Goal: Complete application form: Complete application form

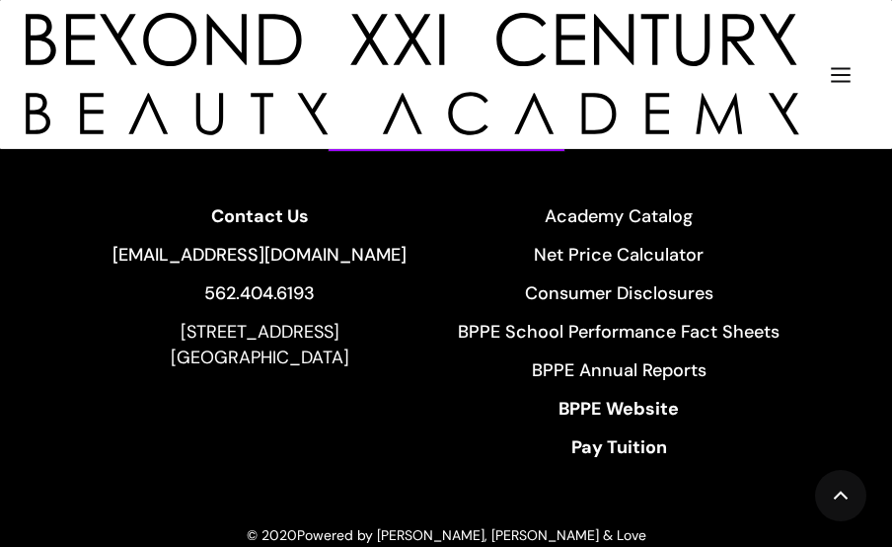
scroll to position [10166, 0]
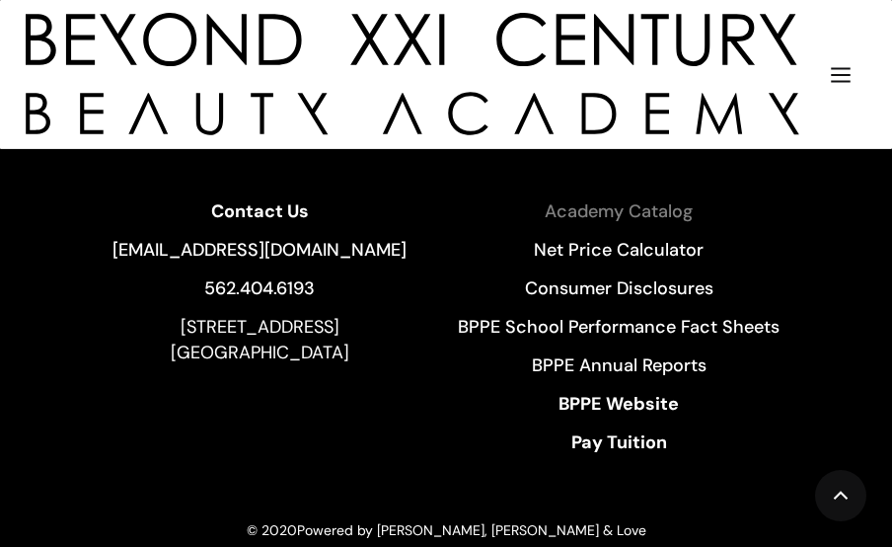
click at [635, 199] on link "Academy Catalog" at bounding box center [619, 211] width 322 height 26
click at [847, 73] on img "menu" at bounding box center [841, 75] width 26 height 26
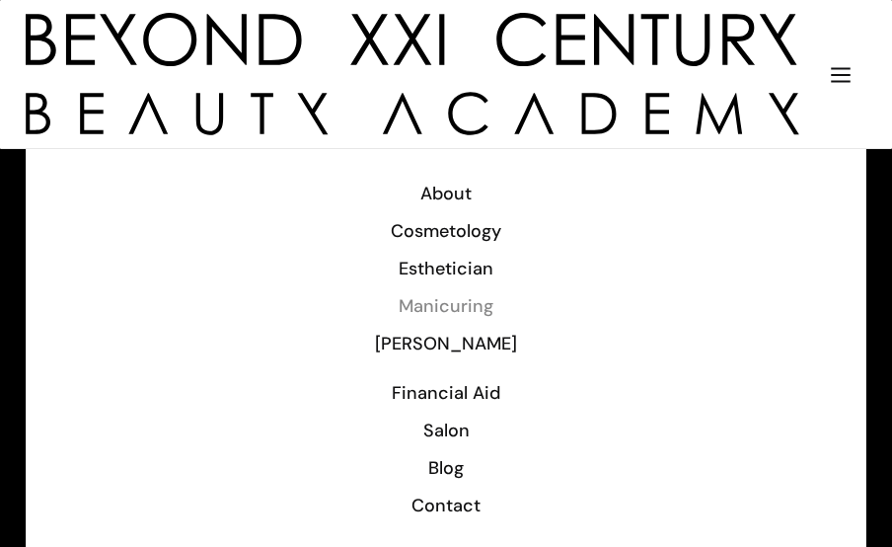
click at [474, 298] on div "Manicuring" at bounding box center [446, 306] width 788 height 26
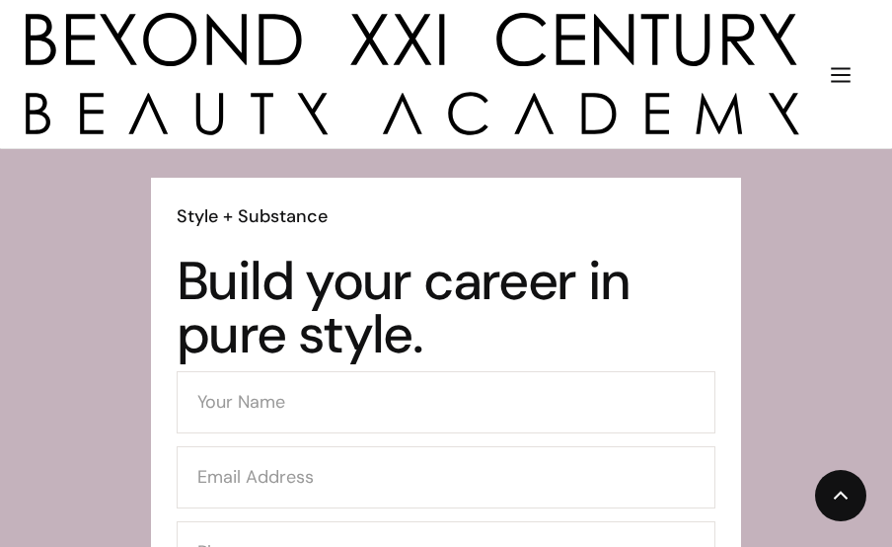
scroll to position [4639, 0]
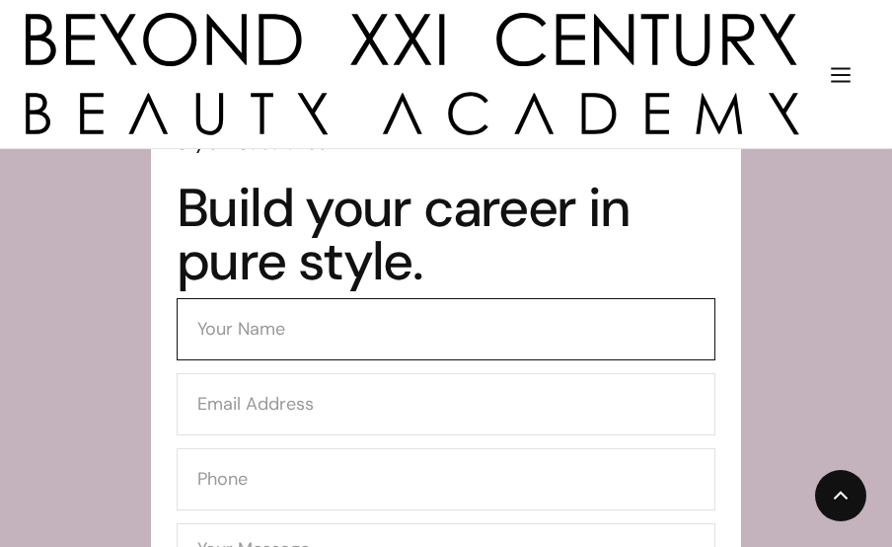
click at [612, 334] on input "Contact Form (Mani-lower))" at bounding box center [446, 329] width 539 height 62
type input "[PERSON_NAME]"
type input "[EMAIL_ADDRESS][DOMAIN_NAME]"
type input "5623022911"
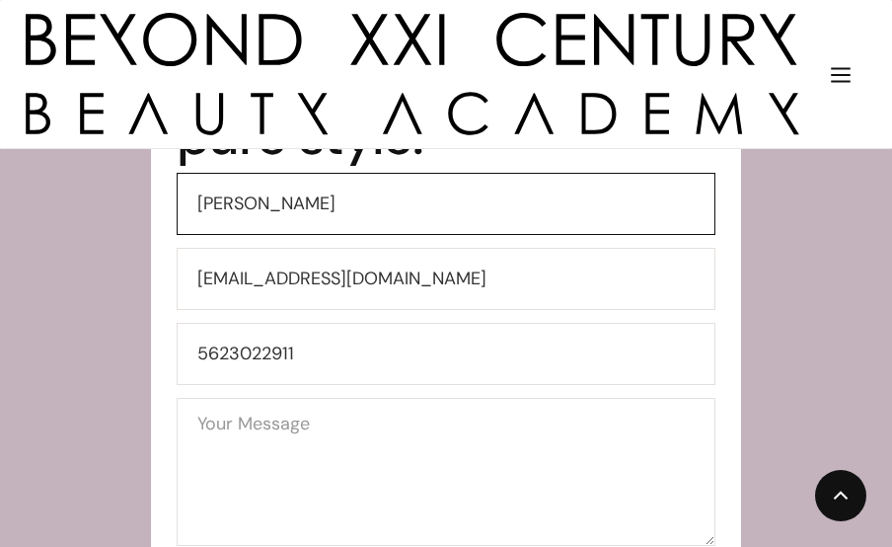
scroll to position [4836, 0]
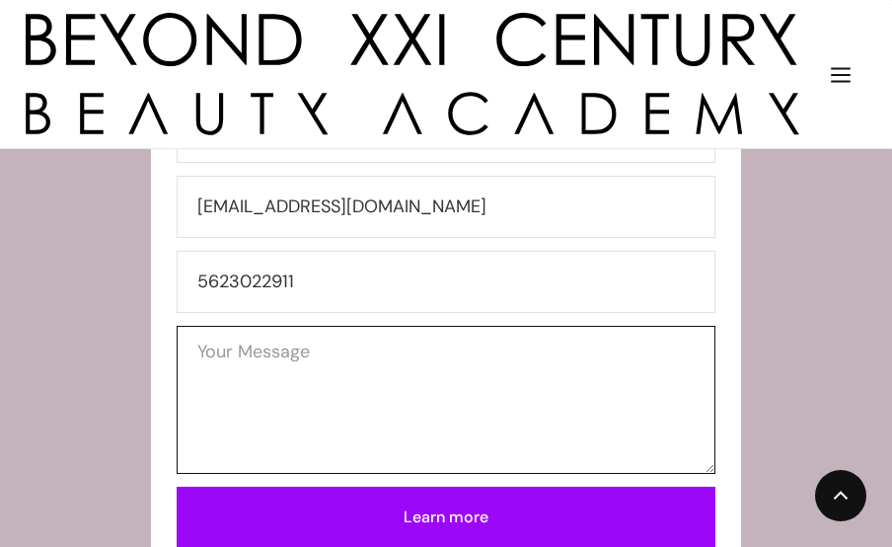
click at [499, 364] on textarea "Contact Form (Mani-lower))" at bounding box center [446, 400] width 539 height 148
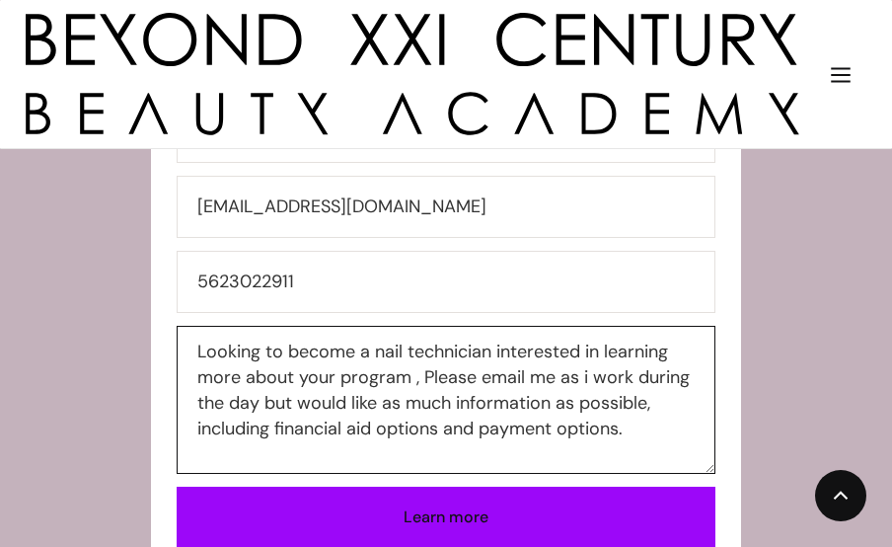
type textarea "Looking to become a nail technician interested in learning more about your prog…"
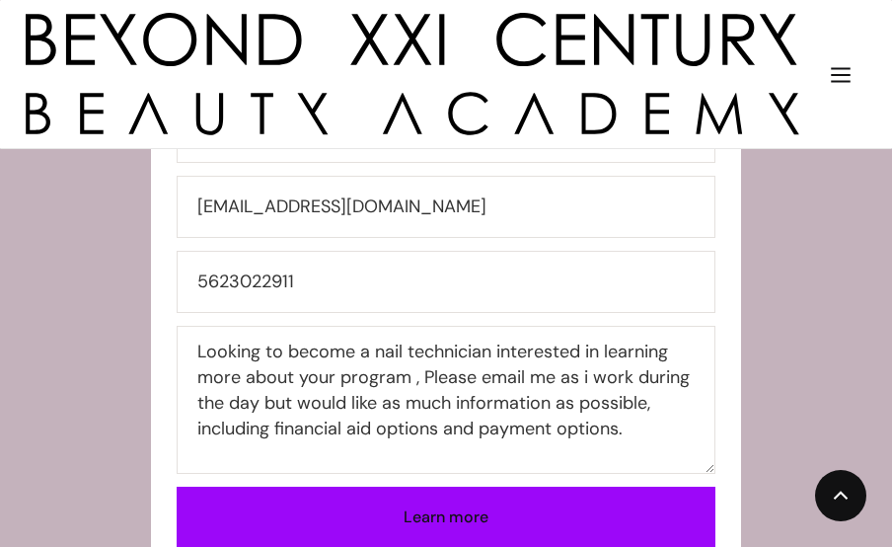
click at [513, 494] on input "Learn more" at bounding box center [446, 518] width 539 height 62
type input "Please wait..."
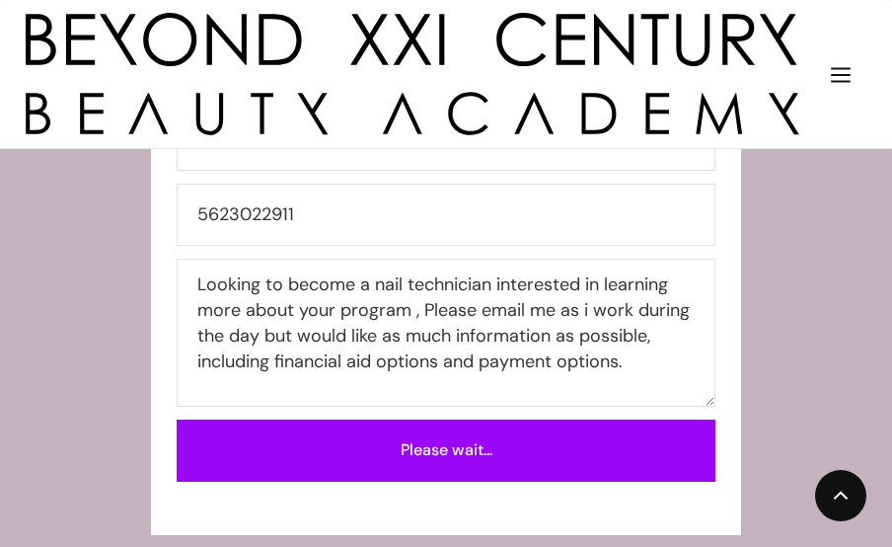
scroll to position [4935, 0]
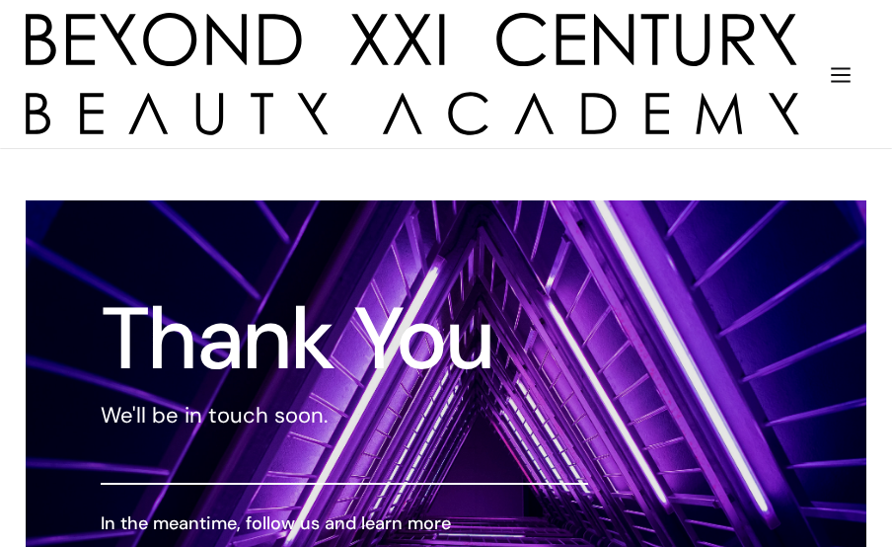
click at [845, 63] on img "menu" at bounding box center [841, 75] width 26 height 26
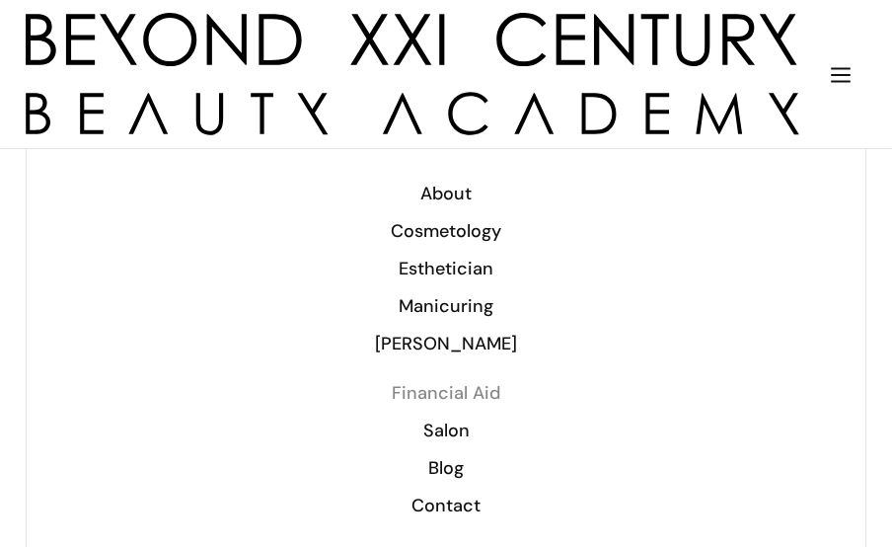
click at [480, 389] on div "Financial Aid" at bounding box center [446, 393] width 788 height 26
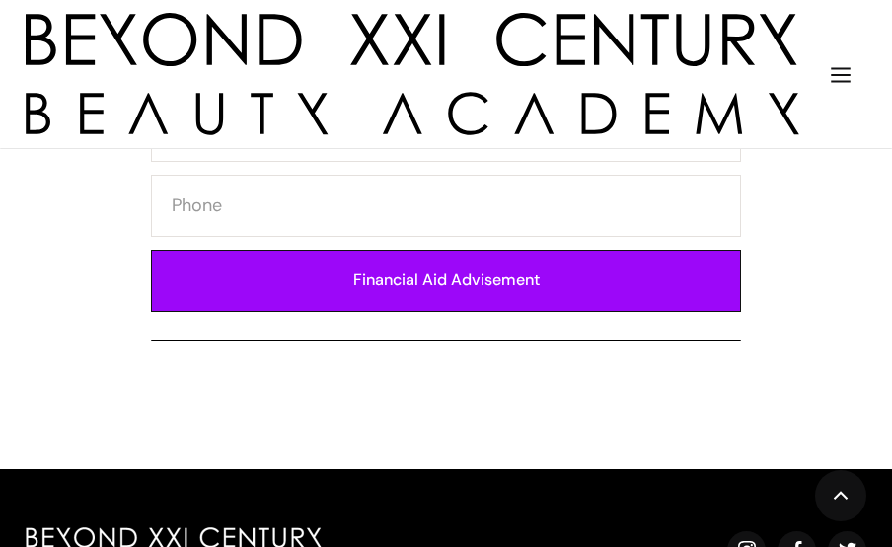
scroll to position [1382, 0]
